Goal: Information Seeking & Learning: Learn about a topic

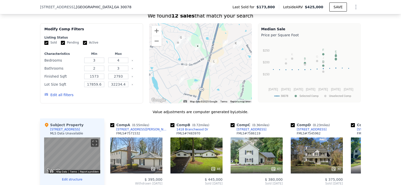
scroll to position [374, 0]
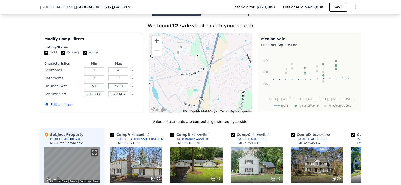
click at [118, 89] on input "2793" at bounding box center [118, 86] width 20 height 6
click at [119, 89] on input "2793" at bounding box center [118, 86] width 20 height 6
type input "5000"
click at [117, 106] on button "Update Search" at bounding box center [120, 104] width 38 height 7
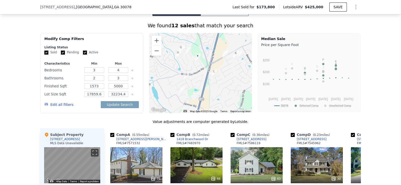
click at [105, 90] on div "Finished Sqft 1573 5000" at bounding box center [91, 86] width 94 height 7
click at [105, 108] on button "Update Search" at bounding box center [120, 104] width 38 height 7
click at [94, 97] on input "17859.6" at bounding box center [94, 94] width 20 height 6
click at [98, 97] on input "17859.6" at bounding box center [94, 94] width 20 height 6
type input "17859"
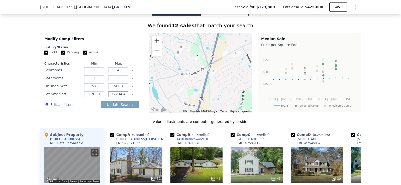
click at [123, 97] on input "32234.4" at bounding box center [118, 94] width 20 height 6
type input "32234"
click at [122, 108] on button "Update Search" at bounding box center [120, 104] width 38 height 7
checkbox input "false"
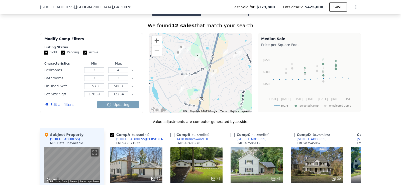
checkbox input "false"
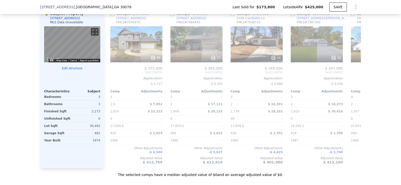
scroll to position [499, 0]
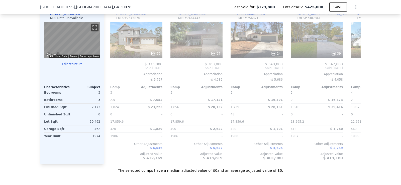
click at [74, 66] on button "Edit structure" at bounding box center [72, 64] width 56 height 4
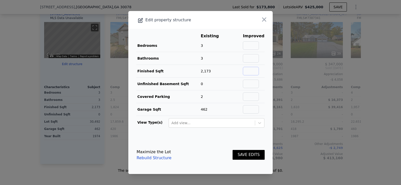
click at [249, 72] on input "text" at bounding box center [251, 71] width 16 height 9
type input "4000"
click at [248, 154] on button "SAVE EDITS" at bounding box center [249, 155] width 32 height 10
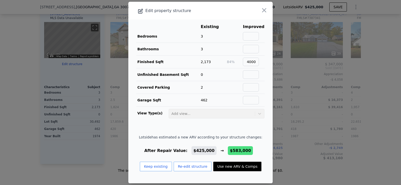
click at [261, 8] on icon "button" at bounding box center [264, 10] width 7 height 7
